Goal: Find contact information

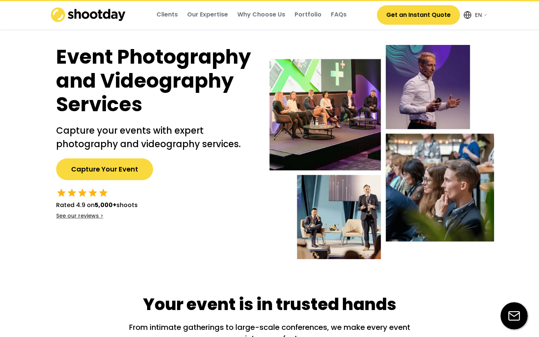
select select ""en""
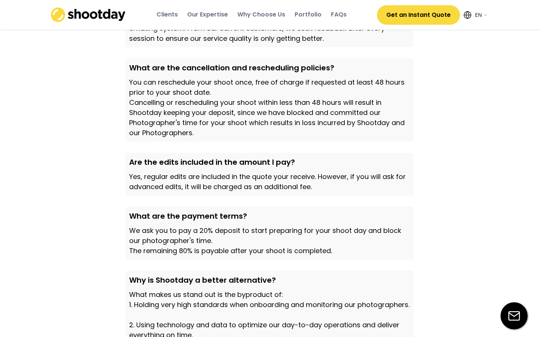
scroll to position [20, 0]
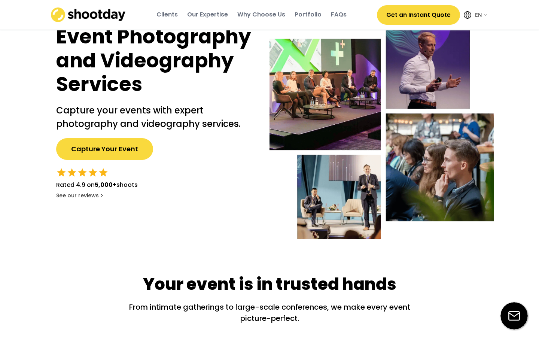
click at [309, 17] on div "Portfolio" at bounding box center [308, 14] width 27 height 8
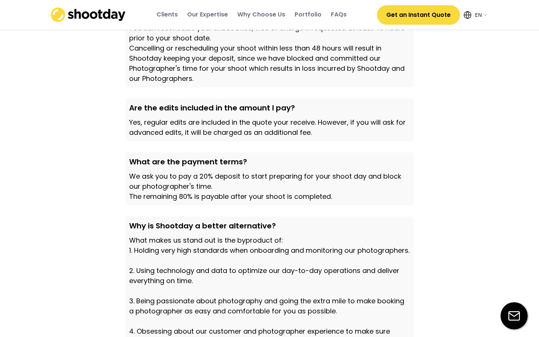
scroll to position [2573, 0]
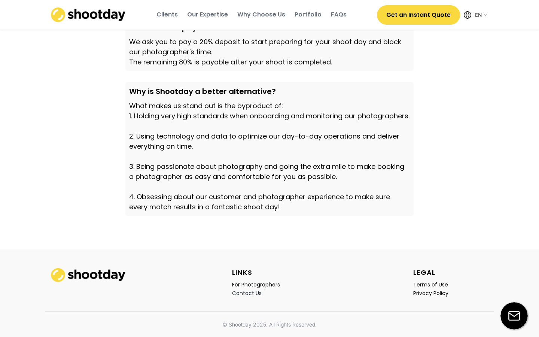
click at [256, 293] on div "Contact Us" at bounding box center [247, 293] width 30 height 7
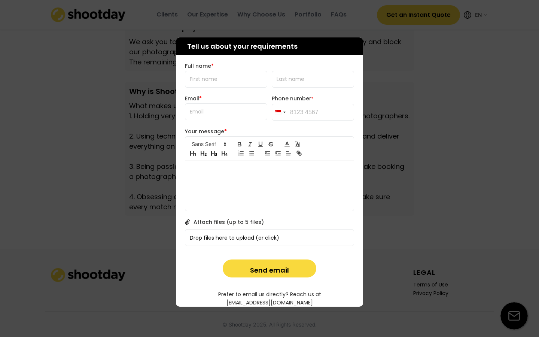
click at [27, 271] on div at bounding box center [269, 168] width 539 height 337
